Goal: Information Seeking & Learning: Learn about a topic

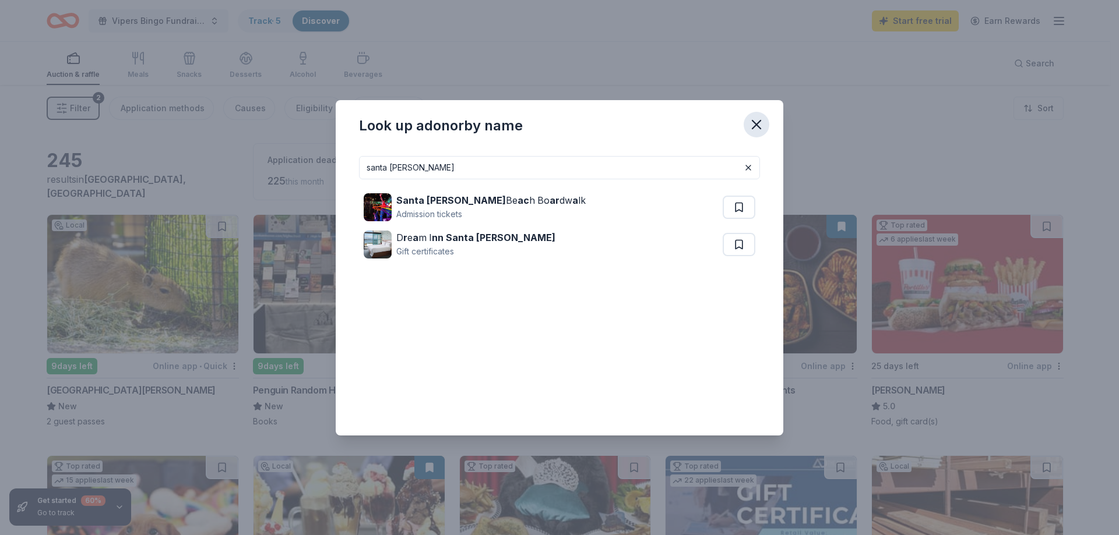
click at [757, 126] on icon "button" at bounding box center [756, 125] width 8 height 8
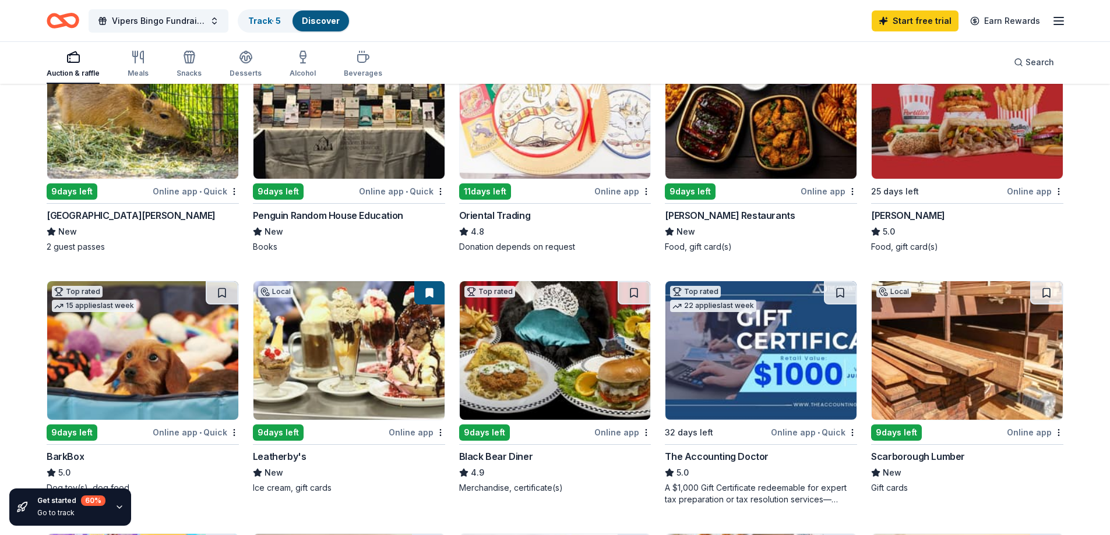
scroll to position [350, 0]
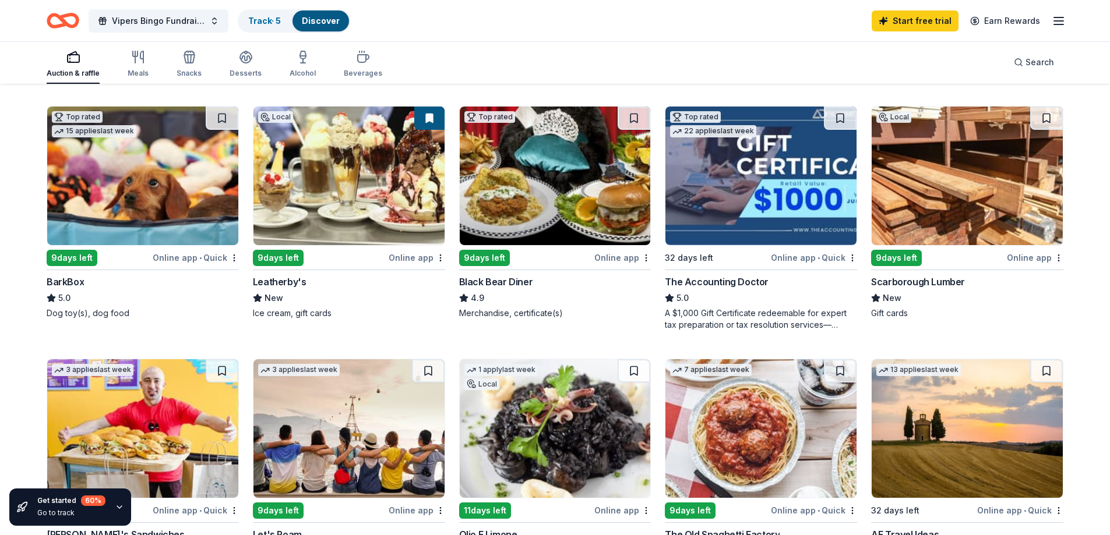
click at [87, 217] on img at bounding box center [142, 176] width 191 height 139
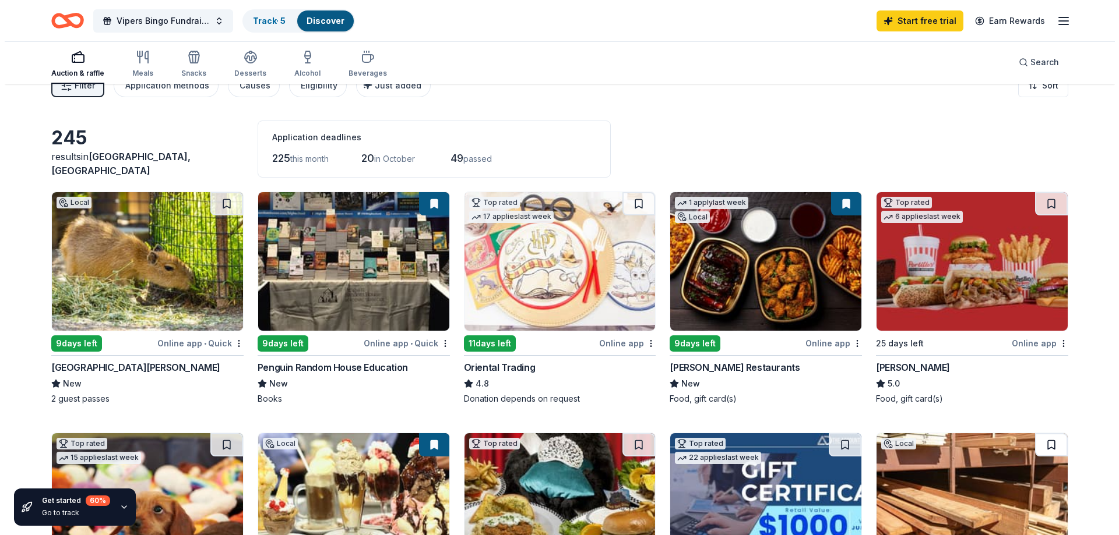
scroll to position [0, 0]
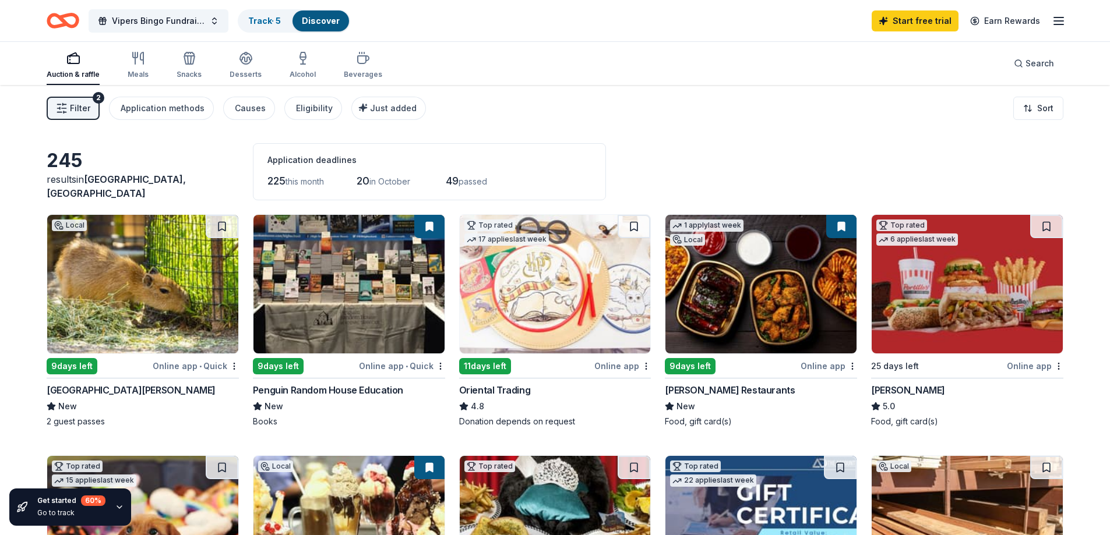
click at [84, 112] on span "Filter" at bounding box center [80, 108] width 20 height 14
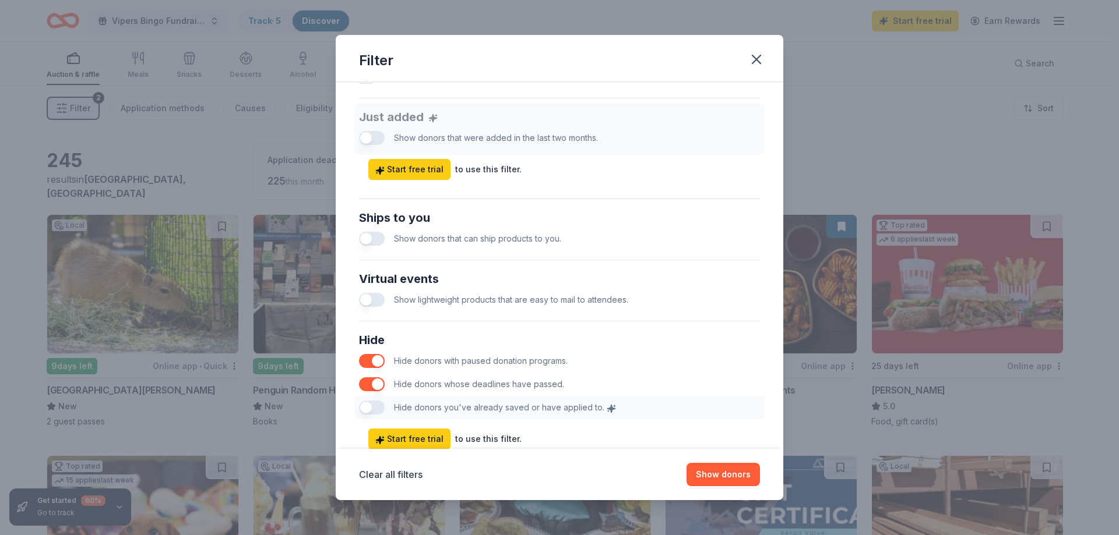
scroll to position [480, 0]
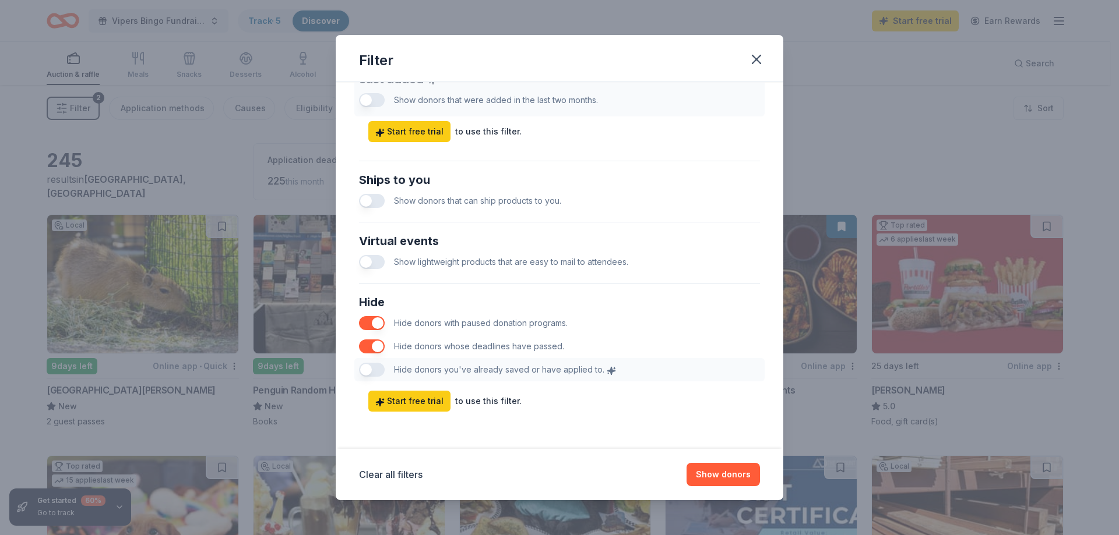
click at [382, 369] on div "Hide Hide donors with paused donation programs. Hide donors whose deadlines hav…" at bounding box center [559, 337] width 410 height 98
click at [378, 369] on div "Hide Hide donors with paused donation programs. Hide donors whose deadlines hav…" at bounding box center [559, 337] width 410 height 98
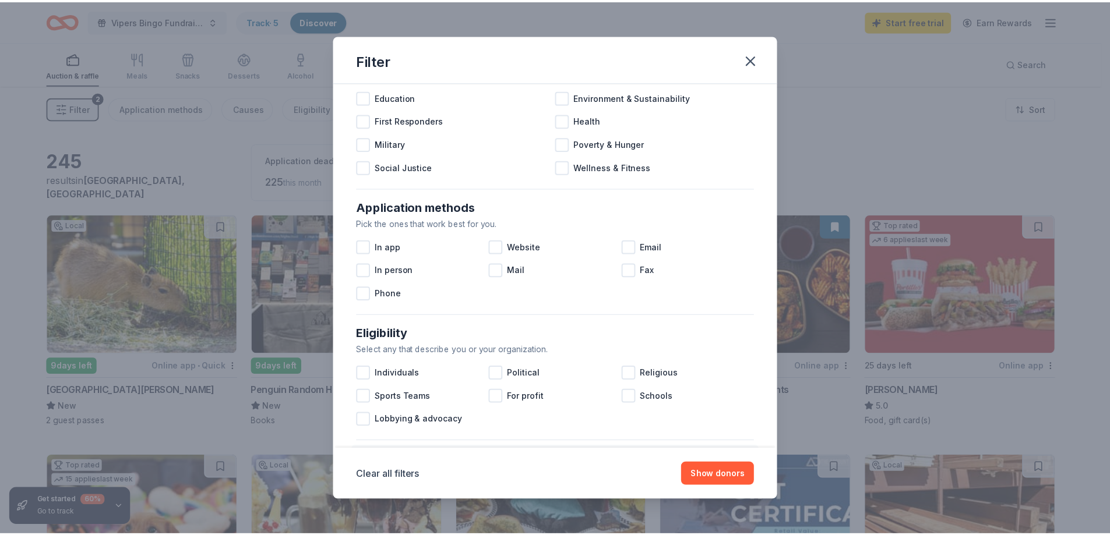
scroll to position [0, 0]
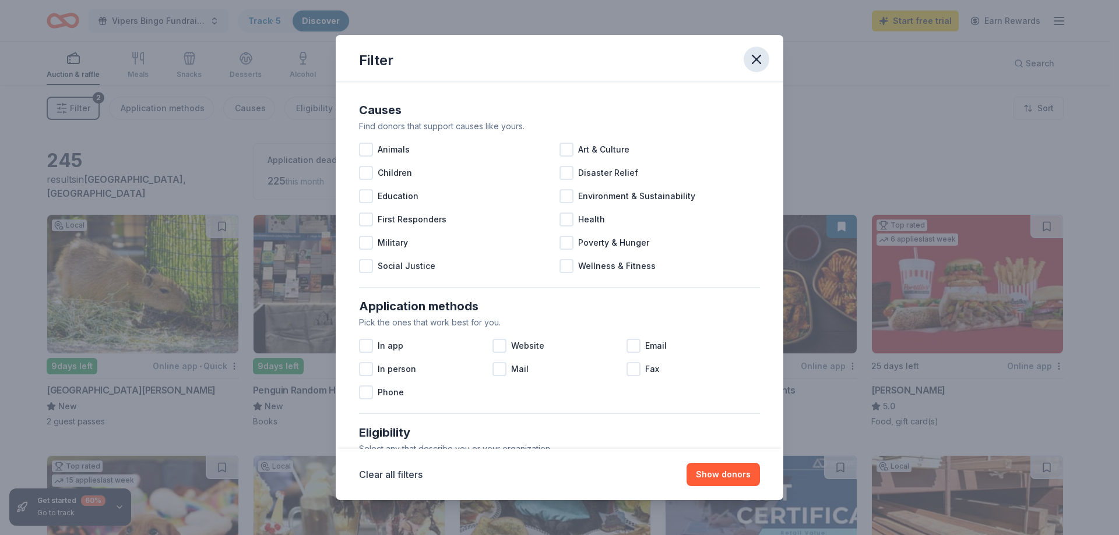
click at [756, 58] on icon "button" at bounding box center [756, 59] width 16 height 16
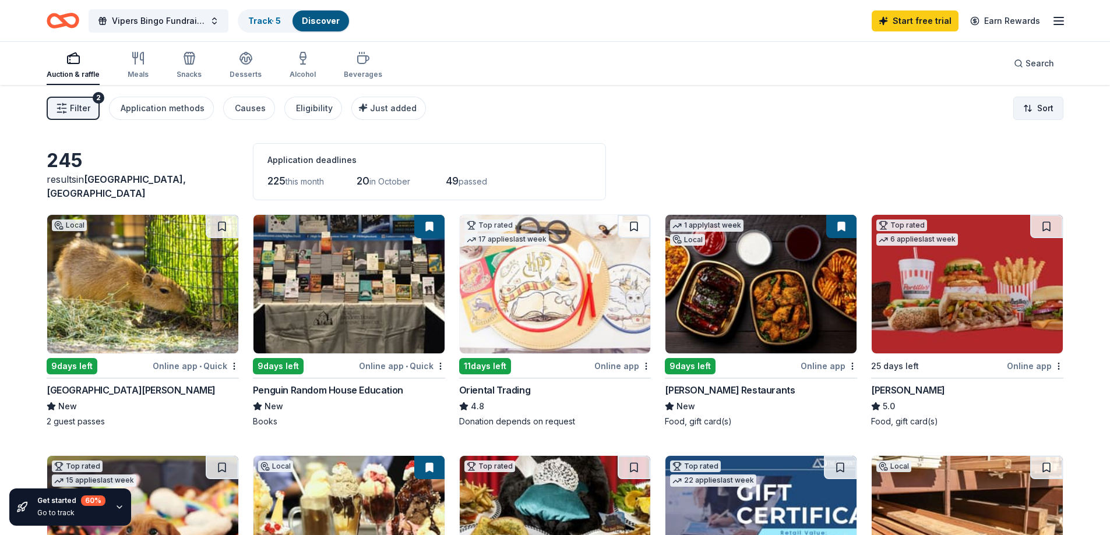
click at [1042, 109] on html "Vipers Bingo Fundraiser Raffle Dinner Track · 5 Discover Start free trial Earn …" at bounding box center [555, 267] width 1110 height 535
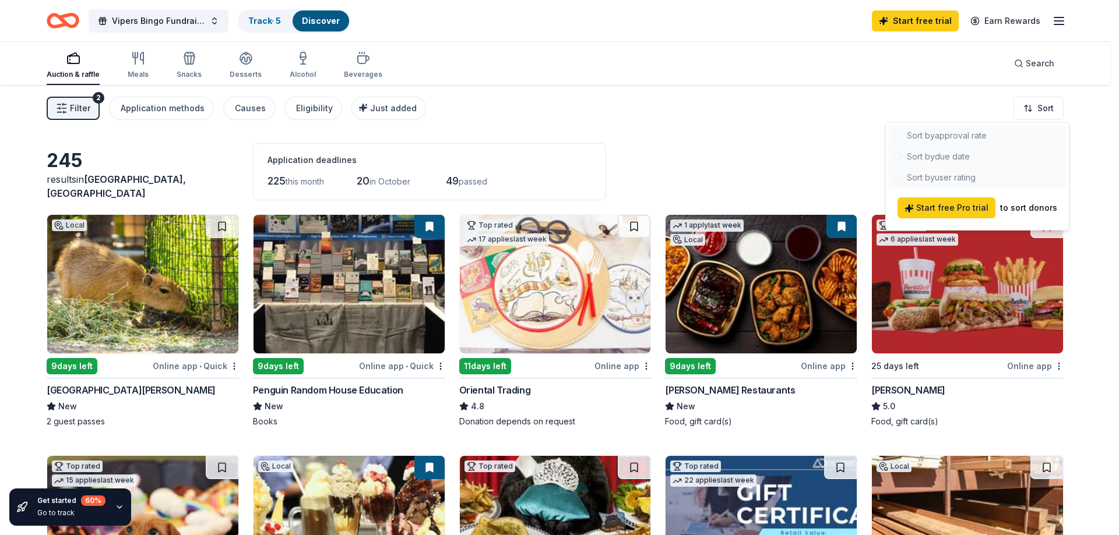
click at [770, 136] on html "Vipers Bingo Fundraiser Raffle Dinner Track · 5 Discover Start free trial Earn …" at bounding box center [559, 267] width 1119 height 535
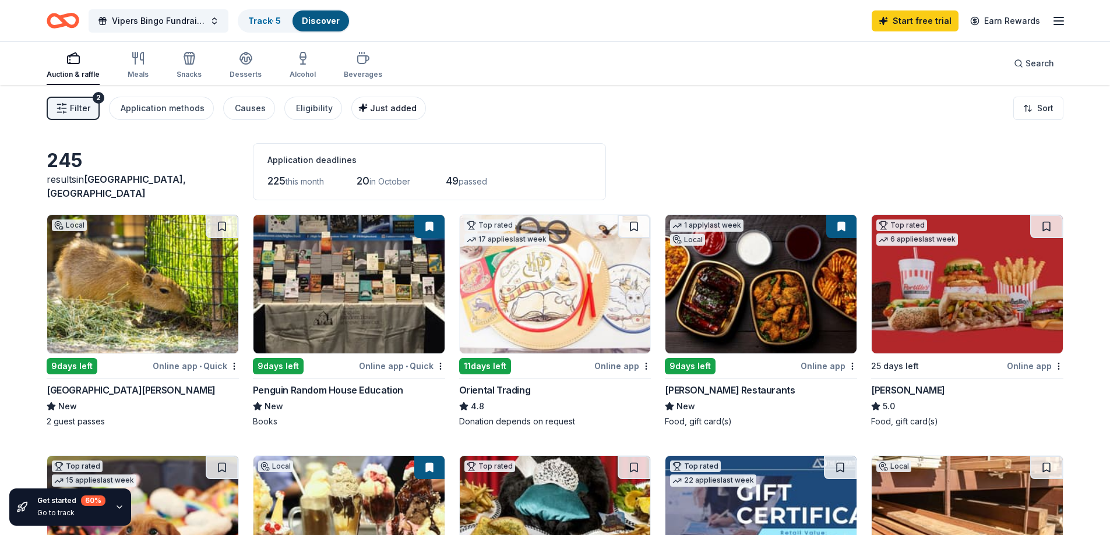
click at [396, 112] on span "Just added" at bounding box center [393, 108] width 47 height 10
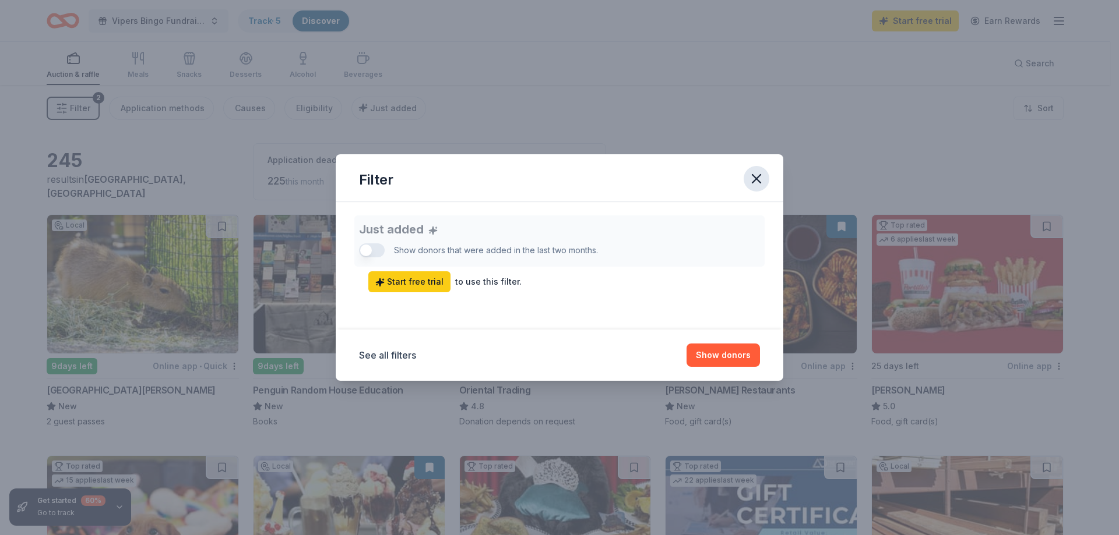
click at [759, 180] on icon "button" at bounding box center [756, 179] width 16 height 16
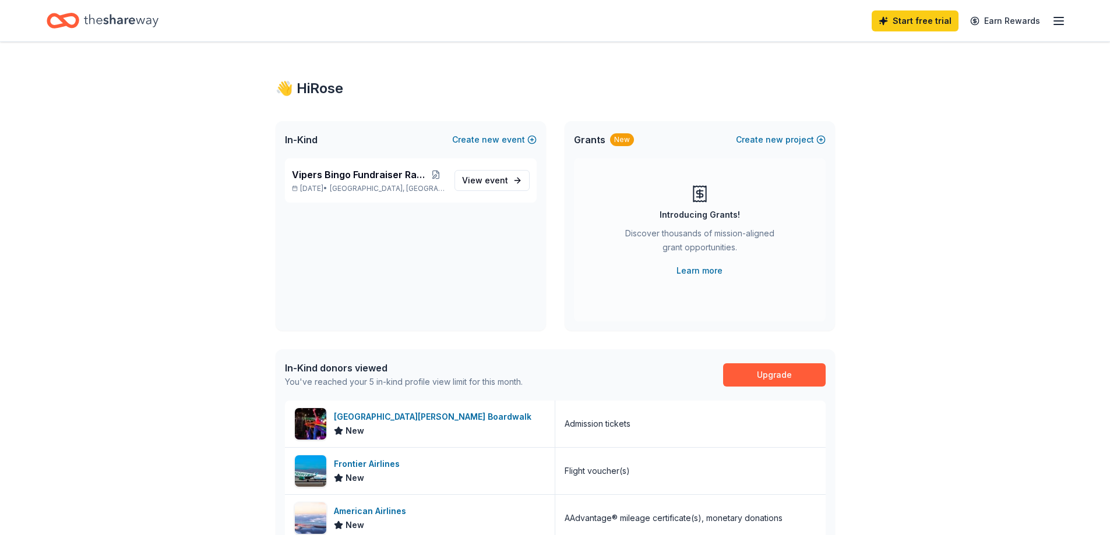
click at [107, 21] on icon "Home" at bounding box center [121, 20] width 75 height 13
click at [96, 24] on icon "Home" at bounding box center [121, 21] width 75 height 24
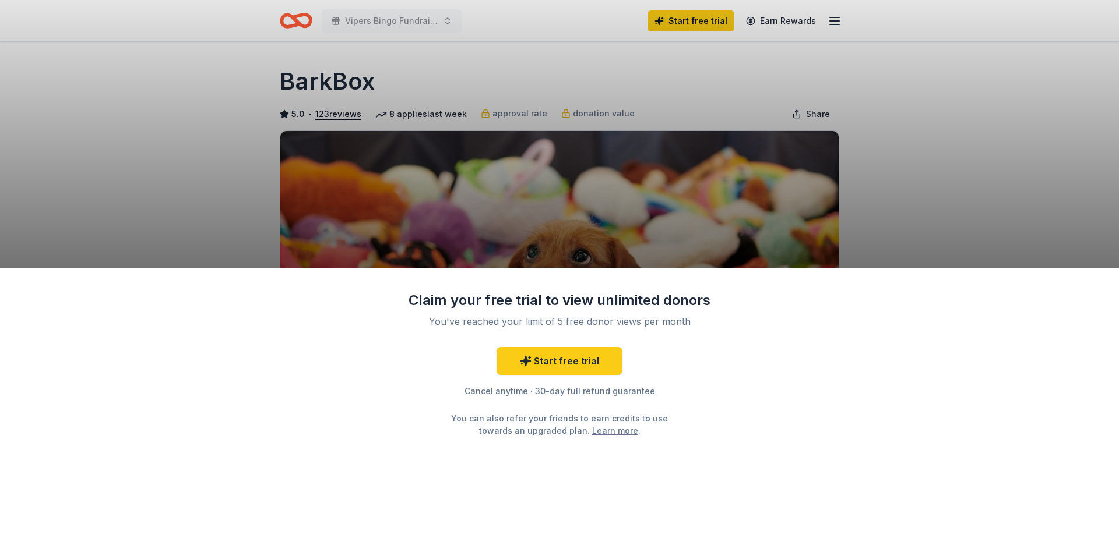
click at [928, 182] on div "Claim your free trial to view unlimited donors You've reached your limit of 5 f…" at bounding box center [559, 267] width 1119 height 535
